Goal: Task Accomplishment & Management: Manage account settings

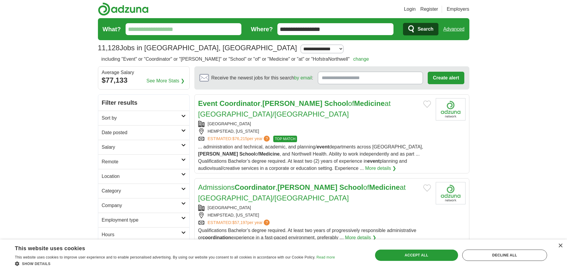
click at [410, 7] on link "Login" at bounding box center [410, 9] width 12 height 7
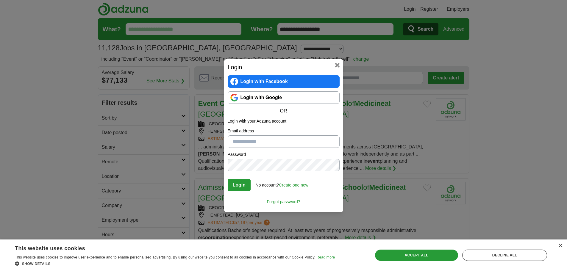
click at [277, 98] on link "Login with Google" at bounding box center [284, 97] width 112 height 12
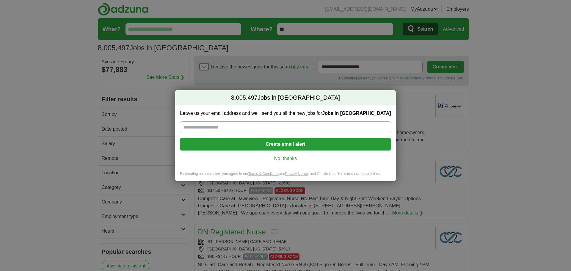
click at [234, 127] on input "Leave us your email address and we'll send you all the new jobs for Jobs in US" at bounding box center [285, 127] width 211 height 12
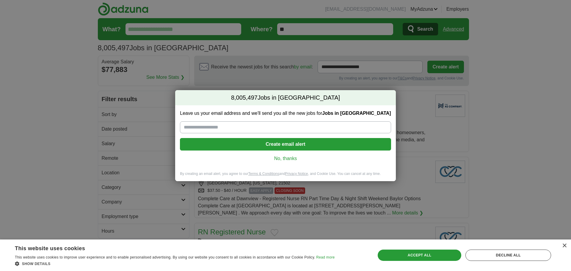
click at [291, 160] on link "No, thanks" at bounding box center [285, 158] width 201 height 7
